Goal: Navigation & Orientation: Find specific page/section

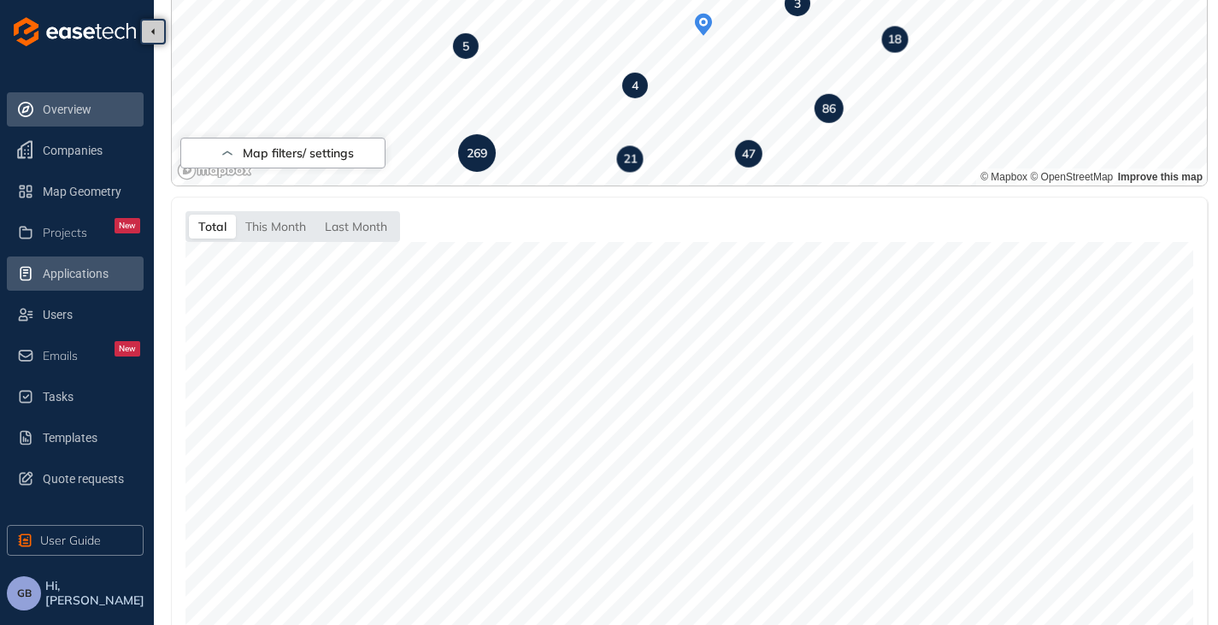
click at [57, 273] on span "Applications" at bounding box center [91, 273] width 97 height 34
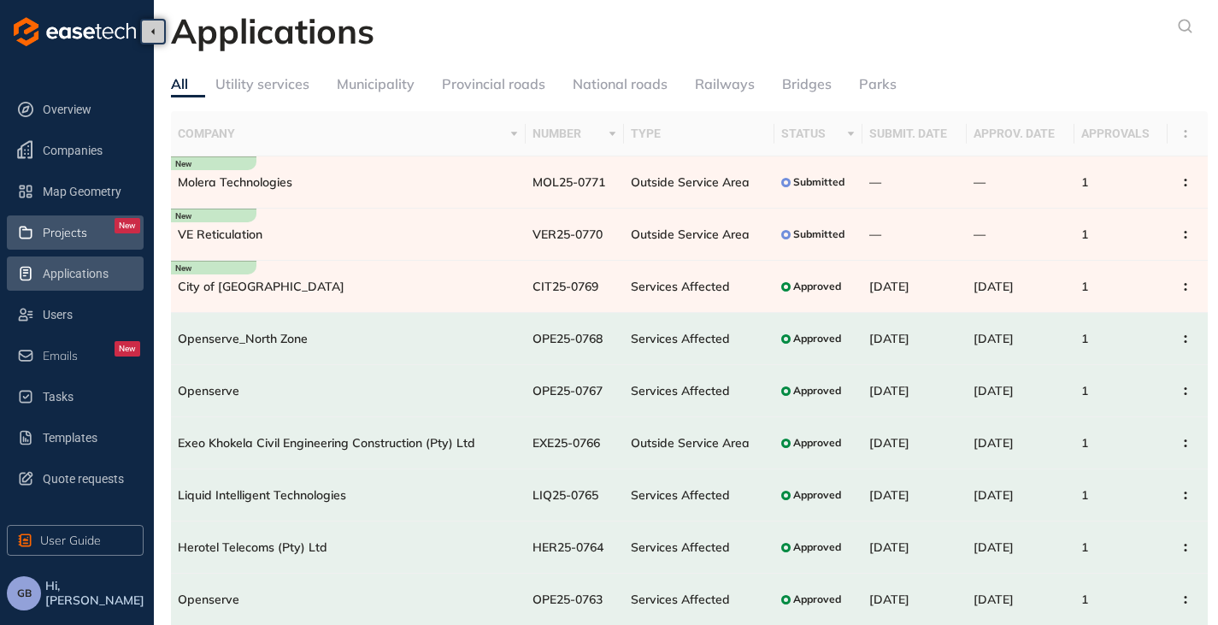
click at [57, 233] on span "Projects" at bounding box center [65, 233] width 44 height 15
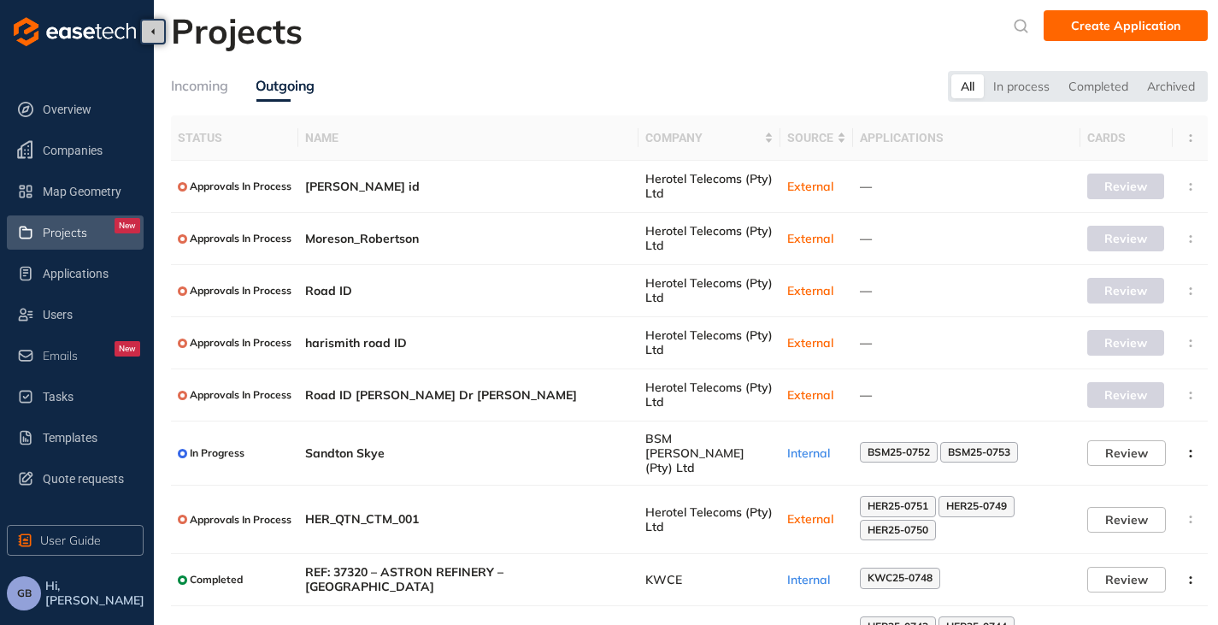
click at [186, 77] on div "Incoming" at bounding box center [199, 85] width 57 height 21
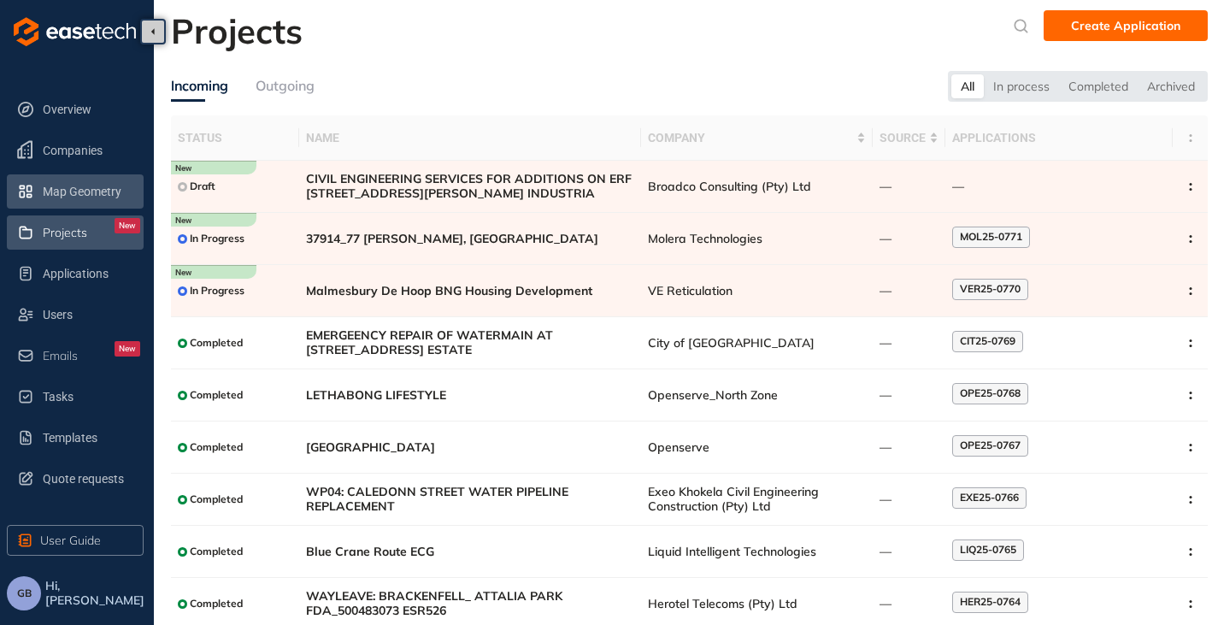
click at [73, 200] on span "Map Geometry" at bounding box center [91, 191] width 97 height 34
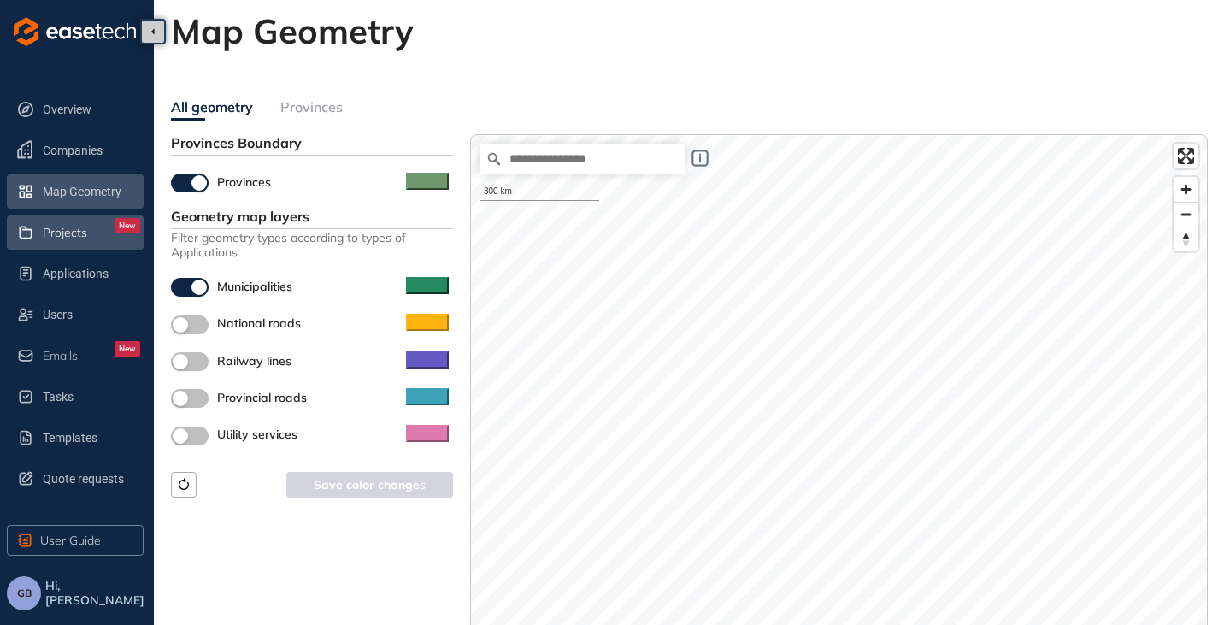
click at [57, 238] on span "Projects" at bounding box center [65, 233] width 44 height 15
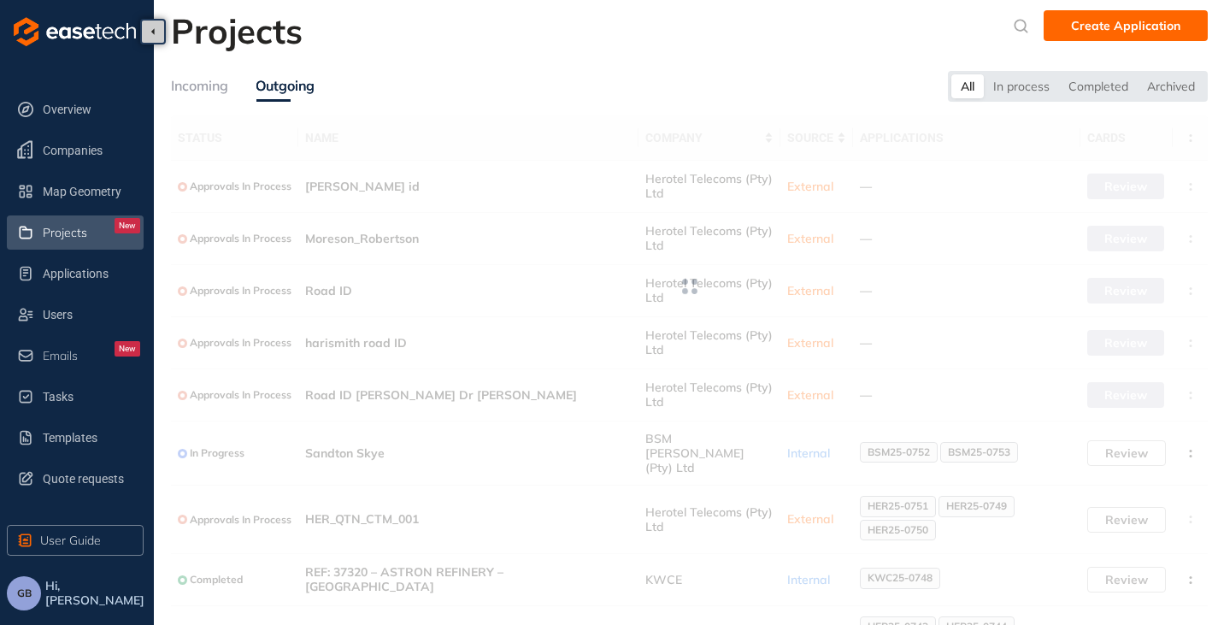
click at [197, 80] on div "Incoming" at bounding box center [199, 85] width 57 height 21
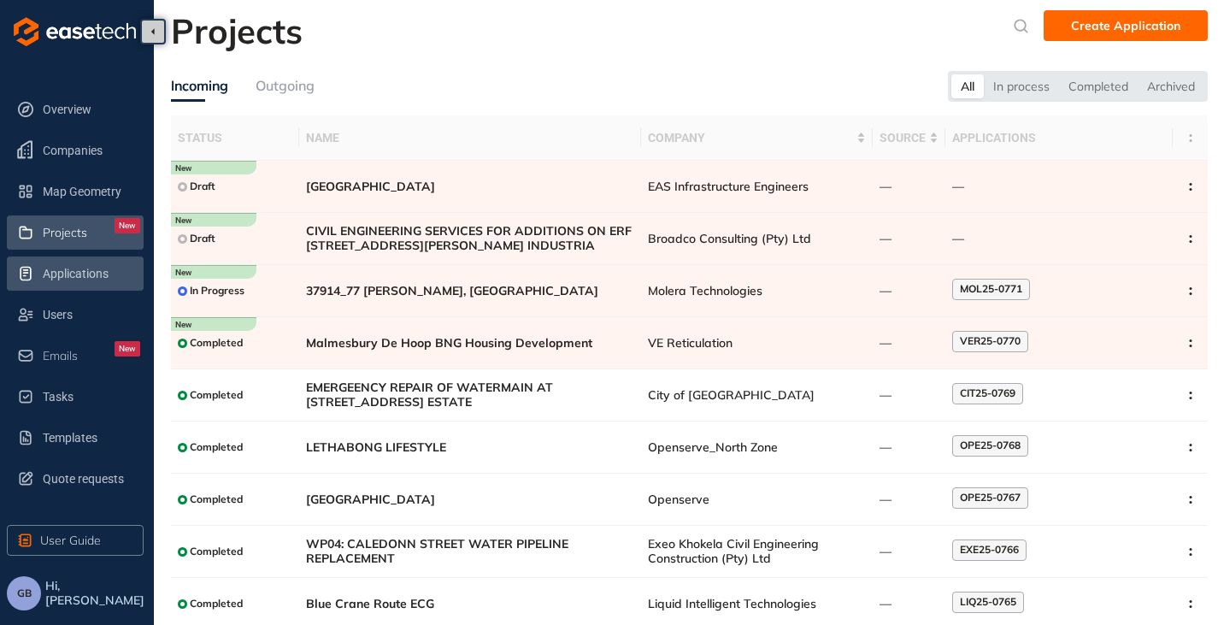
click at [63, 277] on span "Applications" at bounding box center [91, 273] width 97 height 34
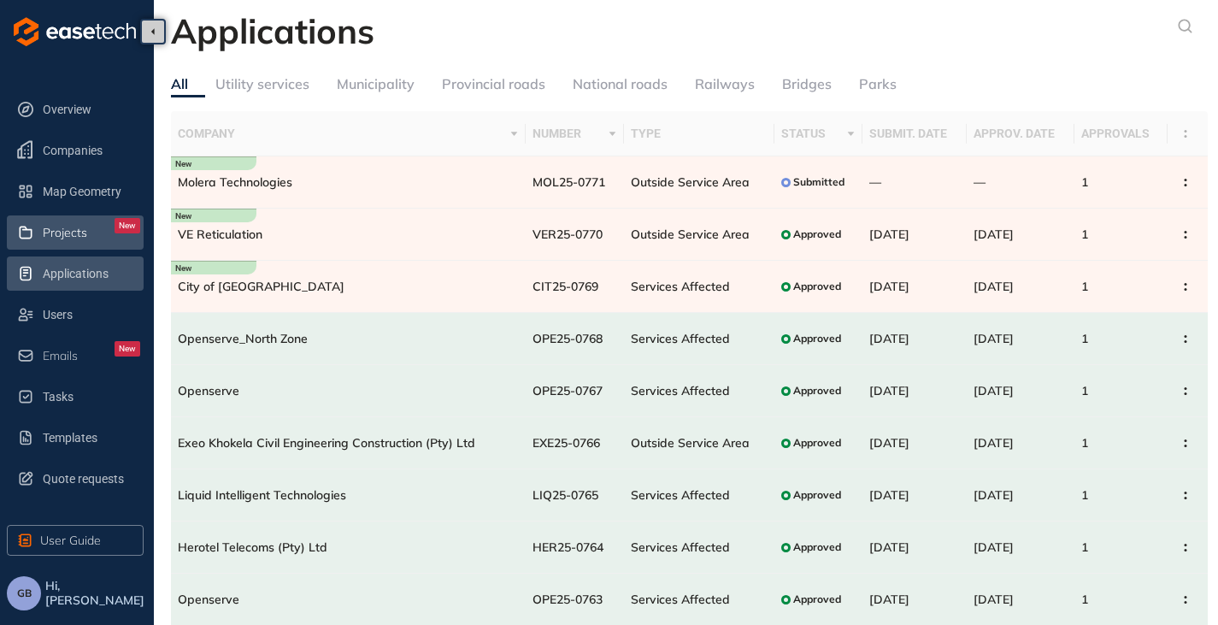
click at [61, 227] on span "Projects" at bounding box center [65, 233] width 44 height 15
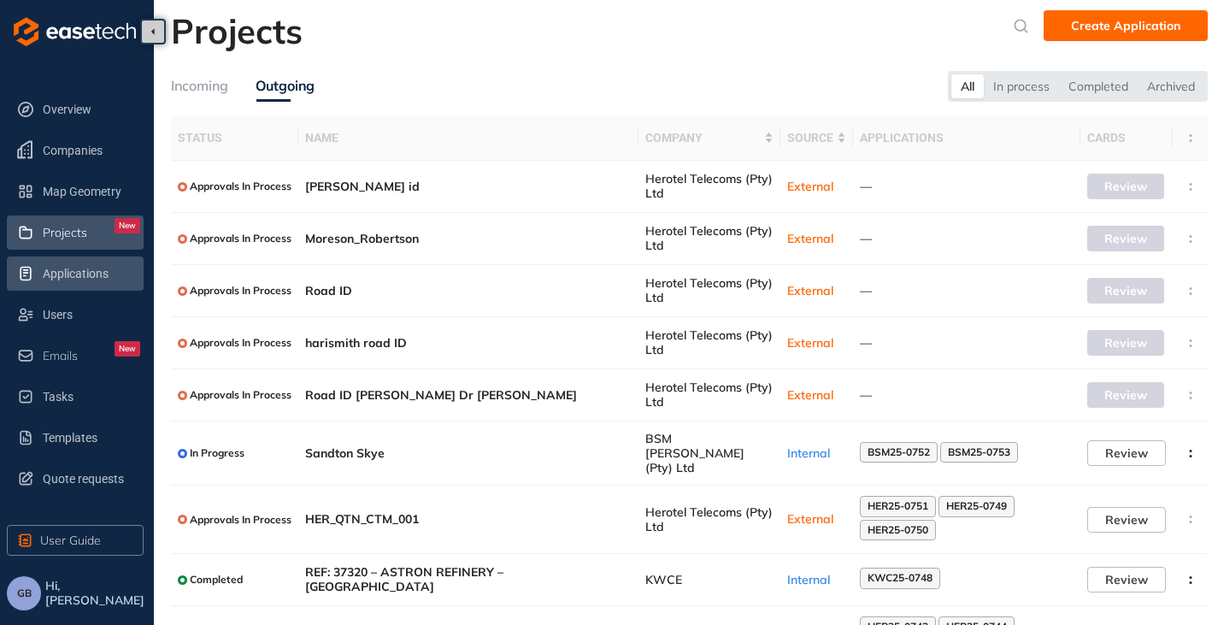
click at [70, 270] on span "Applications" at bounding box center [91, 273] width 97 height 34
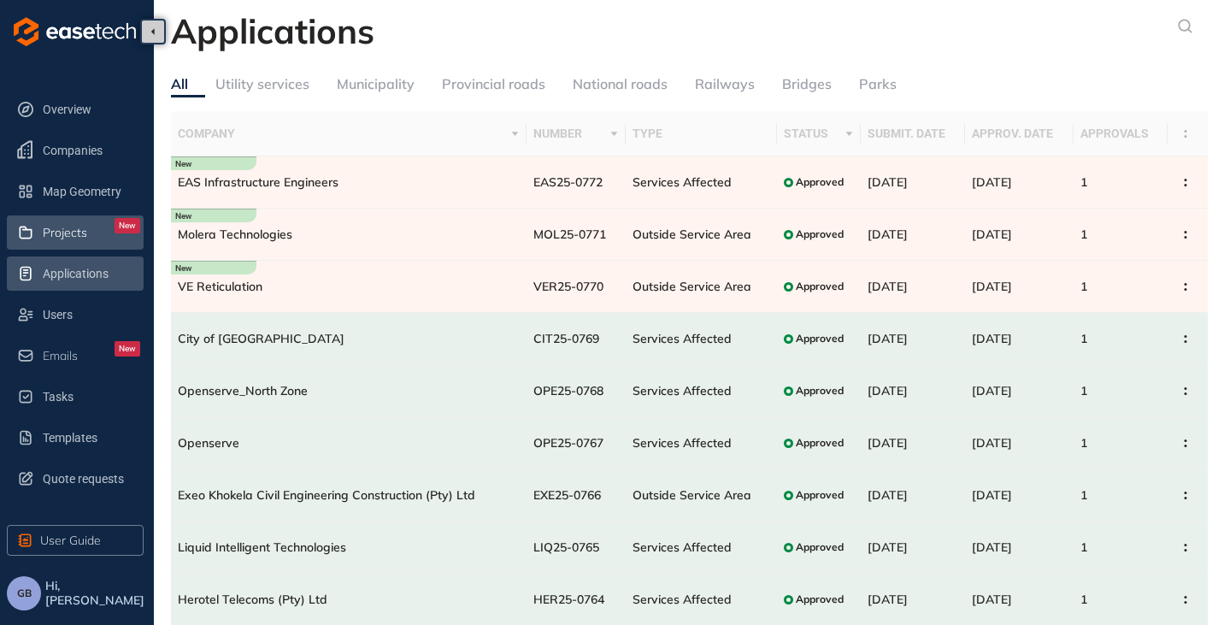
click at [72, 234] on span "Projects" at bounding box center [65, 233] width 44 height 15
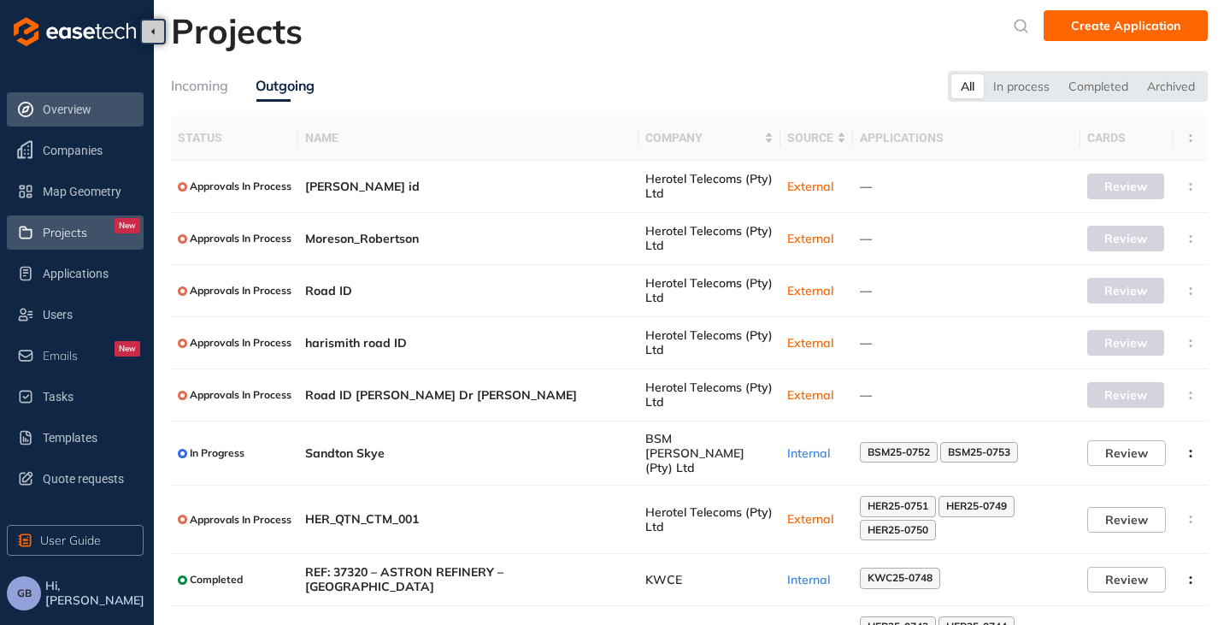
click at [60, 113] on span "Overview" at bounding box center [91, 109] width 97 height 34
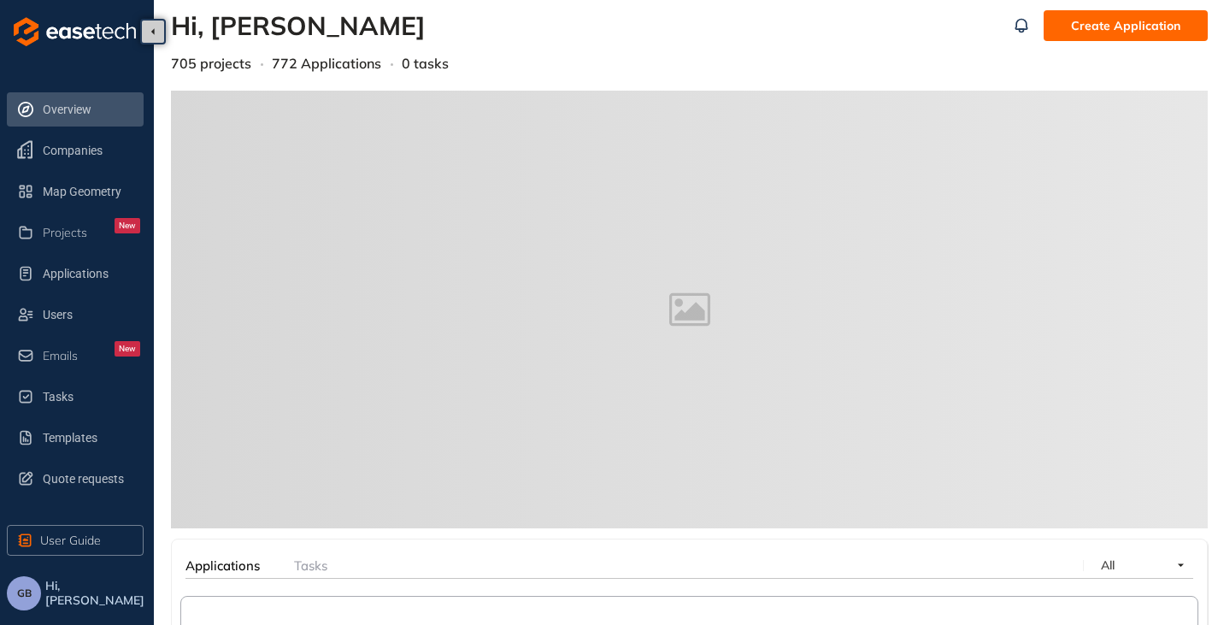
scroll to position [166, 0]
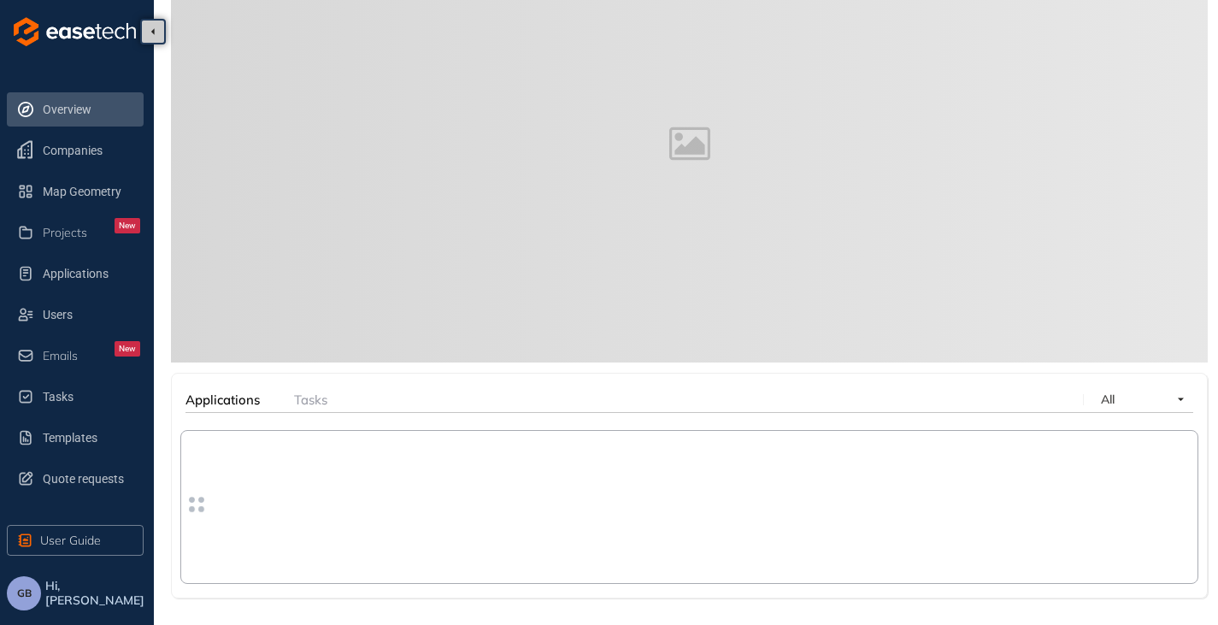
click at [21, 604] on button "GB" at bounding box center [24, 593] width 34 height 34
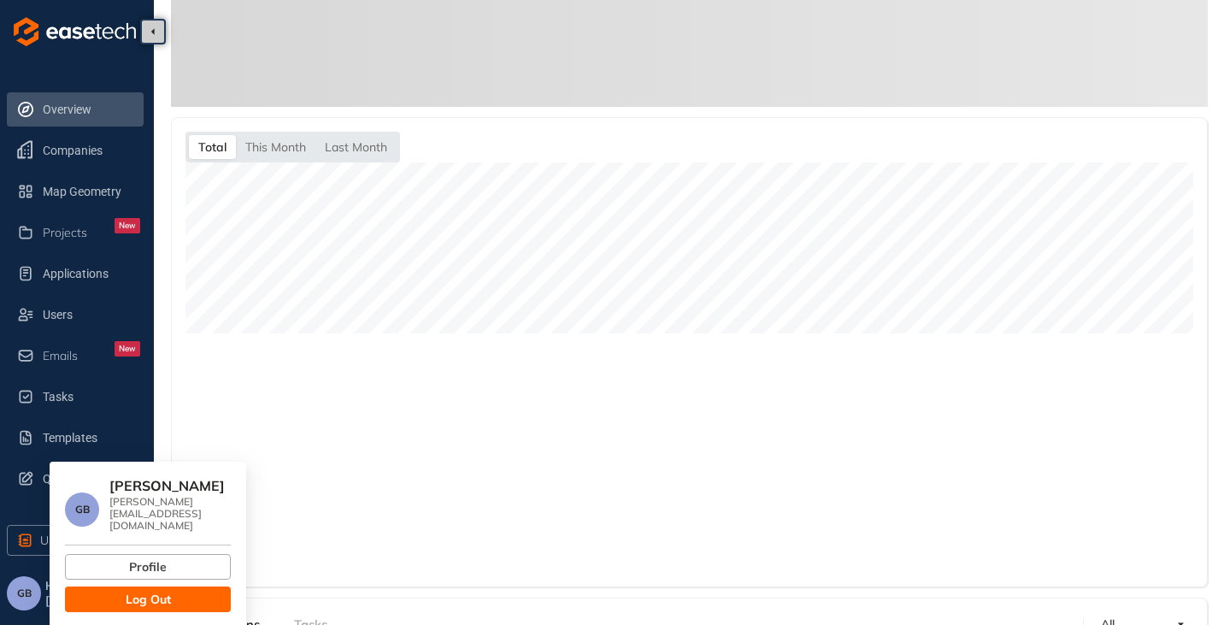
scroll to position [422, 0]
click at [131, 586] on button "Log Out" at bounding box center [148, 599] width 166 height 26
